Goal: Download file/media

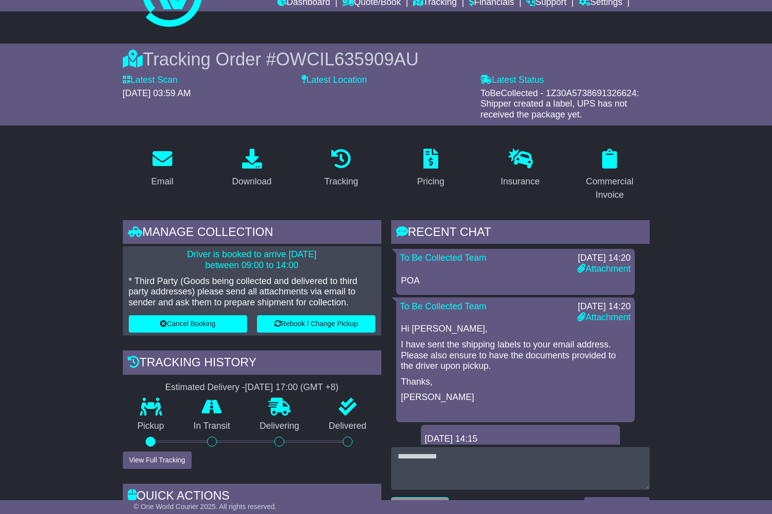
scroll to position [46, 0]
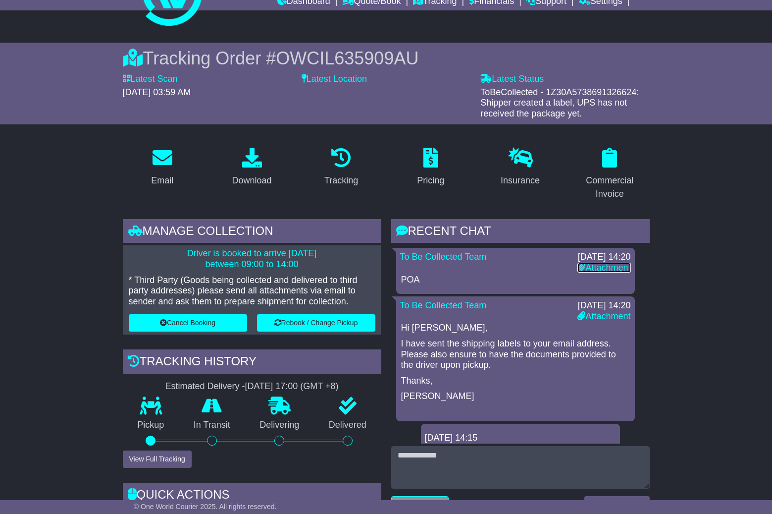
click at [592, 266] on link "Attachment" at bounding box center [604, 268] width 53 height 10
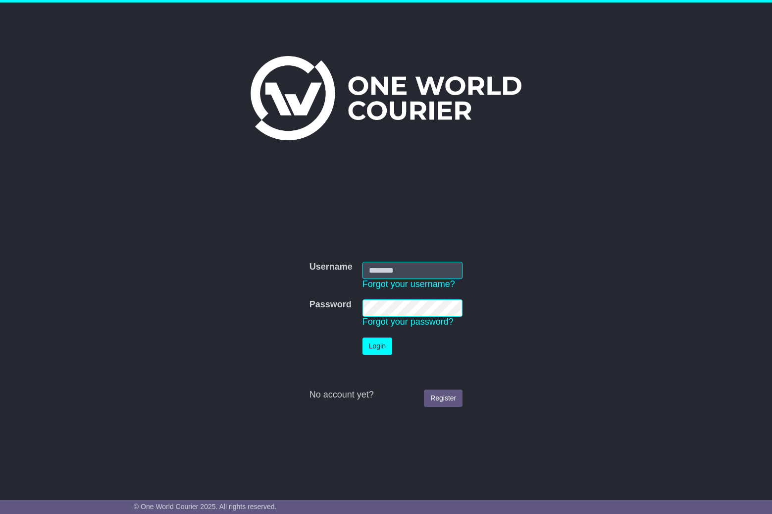
type input "**********"
click at [387, 337] on button "Login" at bounding box center [378, 345] width 30 height 17
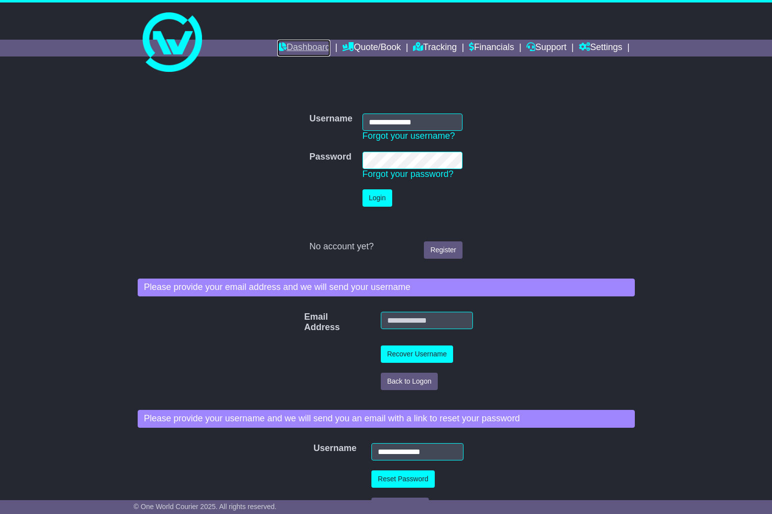
click at [289, 47] on link "Dashboard" at bounding box center [303, 48] width 53 height 17
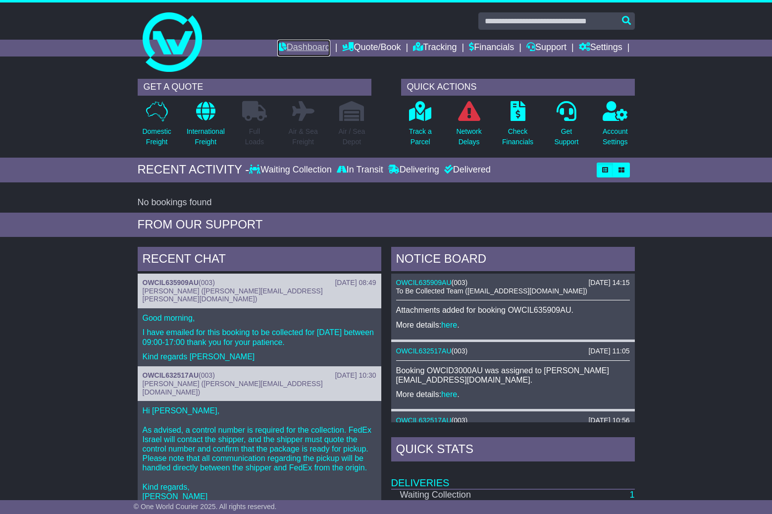
click at [293, 47] on link "Dashboard" at bounding box center [303, 48] width 53 height 17
